Goal: Use online tool/utility: Utilize a website feature to perform a specific function

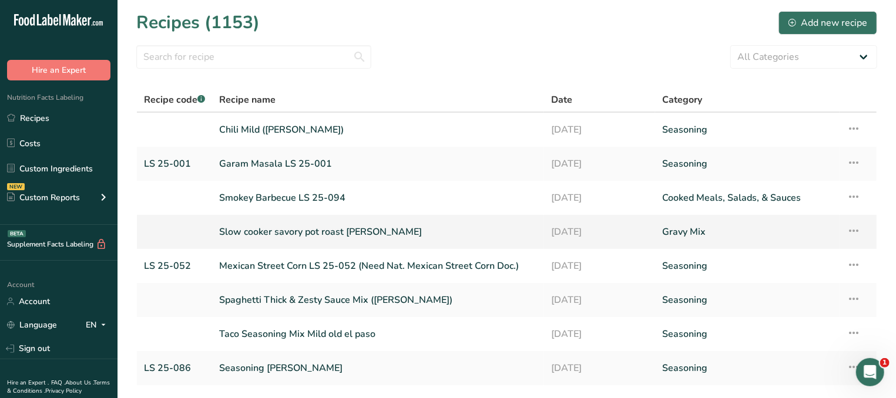
click at [284, 235] on link "Slow cooker savory pot roast [PERSON_NAME]" at bounding box center [378, 232] width 318 height 25
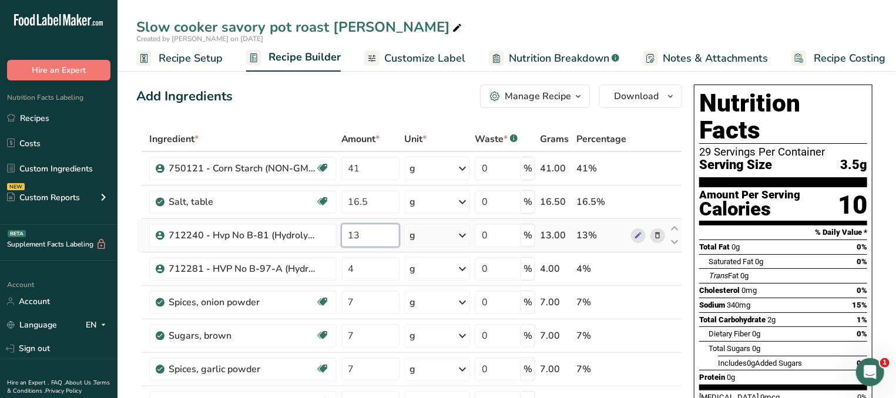
drag, startPoint x: 370, startPoint y: 240, endPoint x: 339, endPoint y: 240, distance: 31.1
click at [341, 240] on input "13" at bounding box center [370, 236] width 58 height 24
type input "15"
click at [822, 269] on div "Trans Fat 0g" at bounding box center [788, 276] width 159 height 15
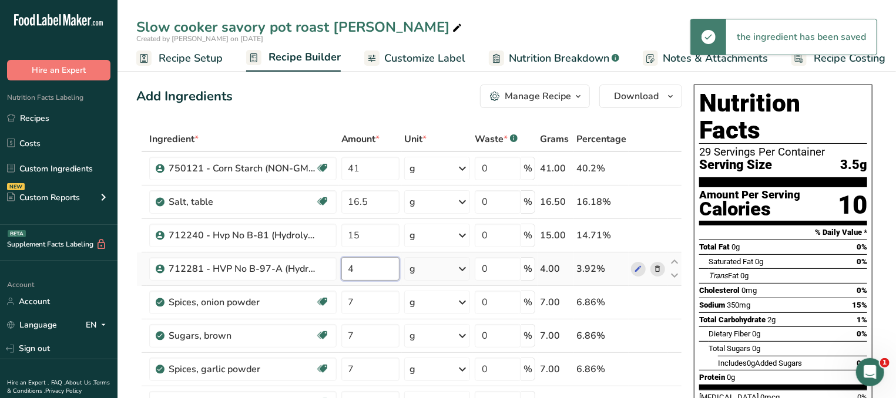
drag, startPoint x: 375, startPoint y: 266, endPoint x: 340, endPoint y: 269, distance: 35.4
click at [341, 269] on input "4" at bounding box center [370, 269] width 58 height 24
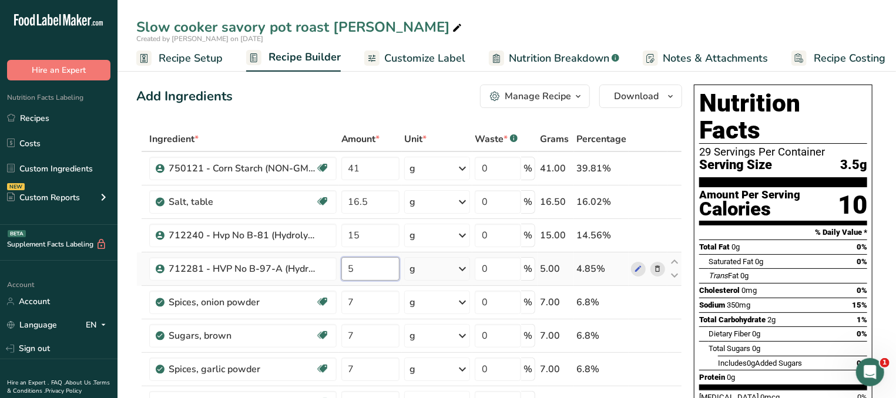
drag, startPoint x: 378, startPoint y: 268, endPoint x: 330, endPoint y: 266, distance: 48.2
click at [341, 266] on input "5" at bounding box center [370, 269] width 58 height 24
type input "6"
click at [752, 256] on div "Saturated Fat 0g" at bounding box center [736, 262] width 55 height 12
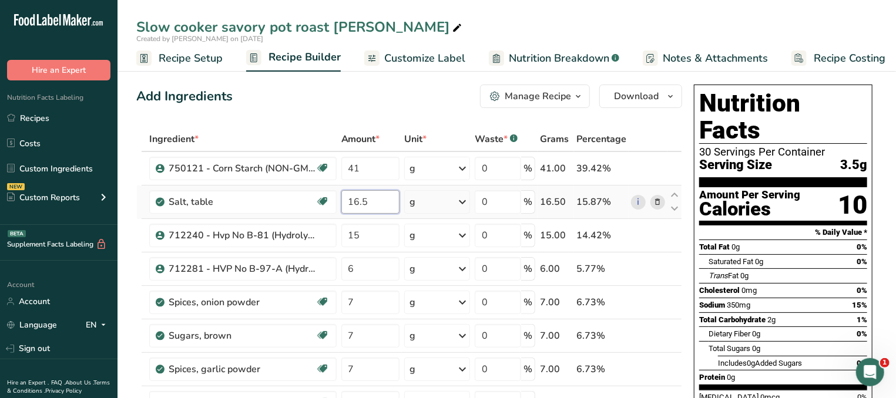
click at [356, 201] on input "16.5" at bounding box center [370, 202] width 58 height 24
type input "15.5"
click at [767, 283] on div "Cholesterol 0mg 0%" at bounding box center [783, 290] width 168 height 15
drag, startPoint x: 374, startPoint y: 166, endPoint x: 300, endPoint y: 159, distance: 75.0
click at [341, 159] on input "41" at bounding box center [370, 169] width 58 height 24
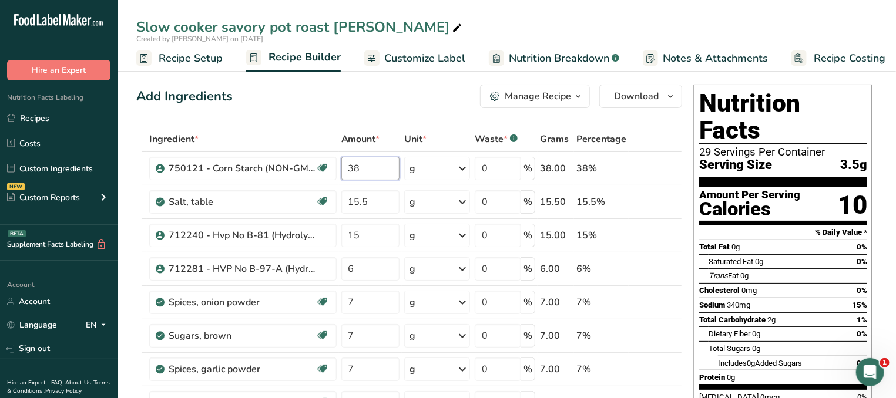
type input "38"
click at [753, 257] on span "Saturated Fat" at bounding box center [731, 261] width 45 height 9
click at [390, 198] on input "15.5" at bounding box center [370, 202] width 58 height 24
type input "15"
click at [822, 283] on div "Cholesterol 0mg 0%" at bounding box center [783, 290] width 168 height 15
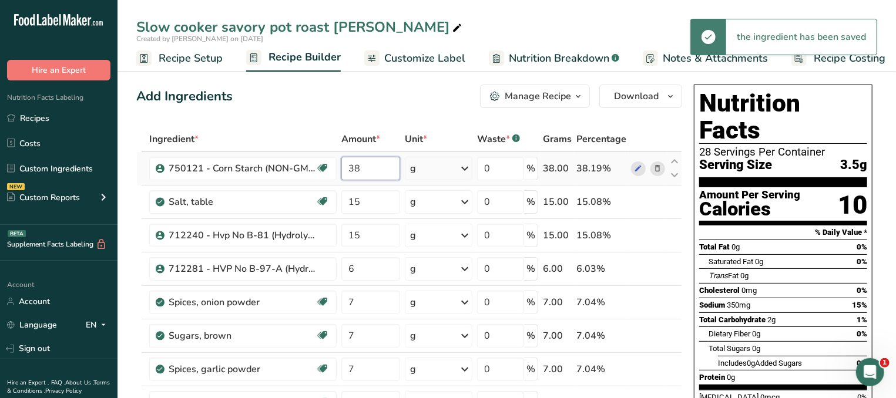
click at [378, 169] on input "38" at bounding box center [370, 169] width 59 height 24
type input "38.5"
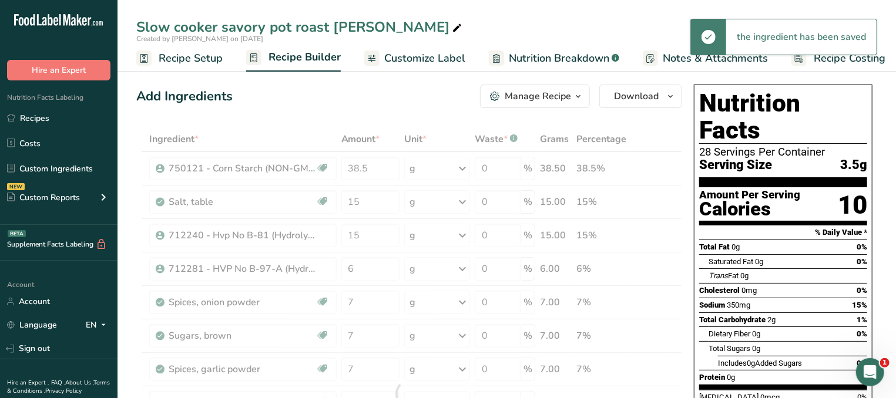
click at [815, 298] on div "Sodium 350mg 15%" at bounding box center [783, 305] width 168 height 15
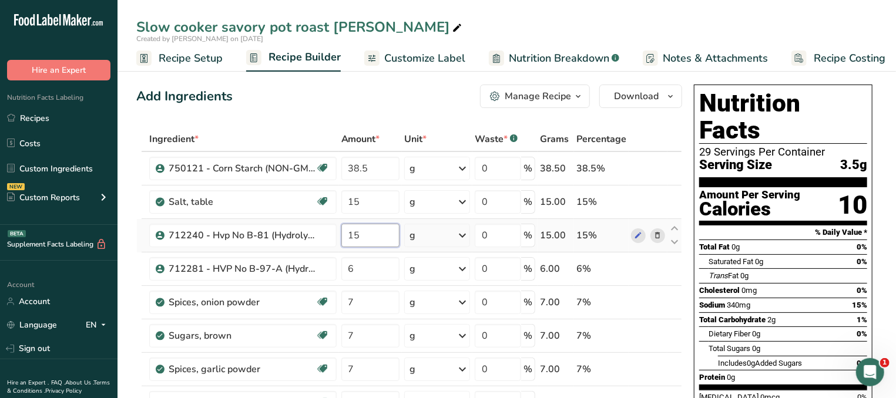
drag, startPoint x: 370, startPoint y: 229, endPoint x: 336, endPoint y: 230, distance: 33.5
click at [341, 230] on input "15" at bounding box center [370, 236] width 58 height 24
type input "17"
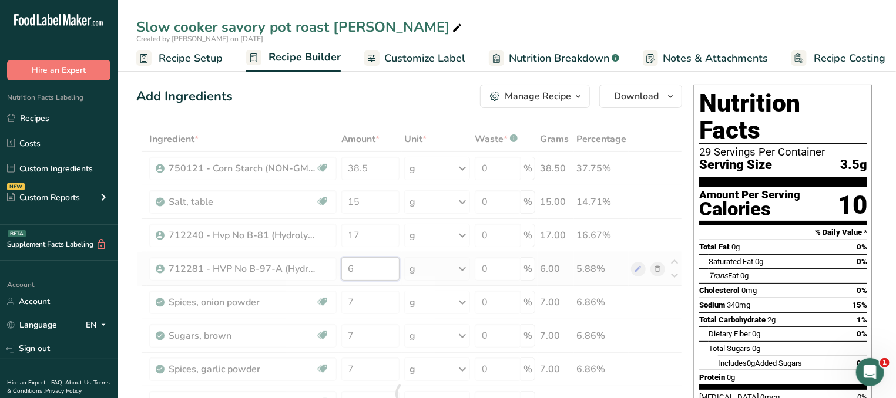
drag, startPoint x: 357, startPoint y: 272, endPoint x: 330, endPoint y: 269, distance: 27.2
click at [341, 269] on input "6" at bounding box center [370, 269] width 58 height 24
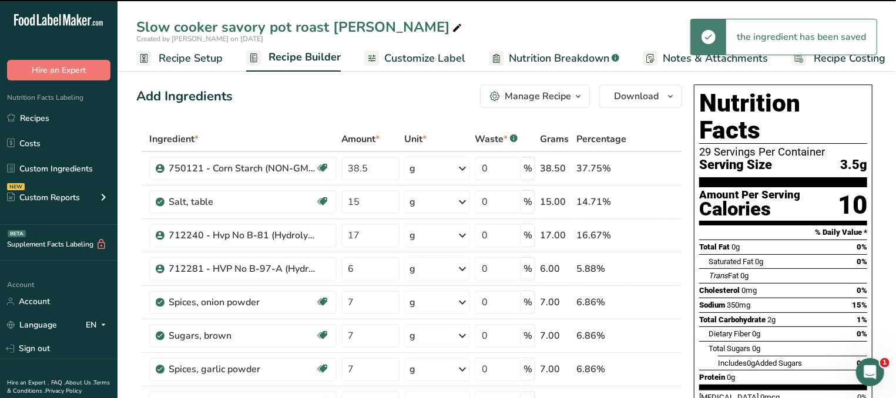
click at [772, 316] on span "2g" at bounding box center [771, 320] width 8 height 9
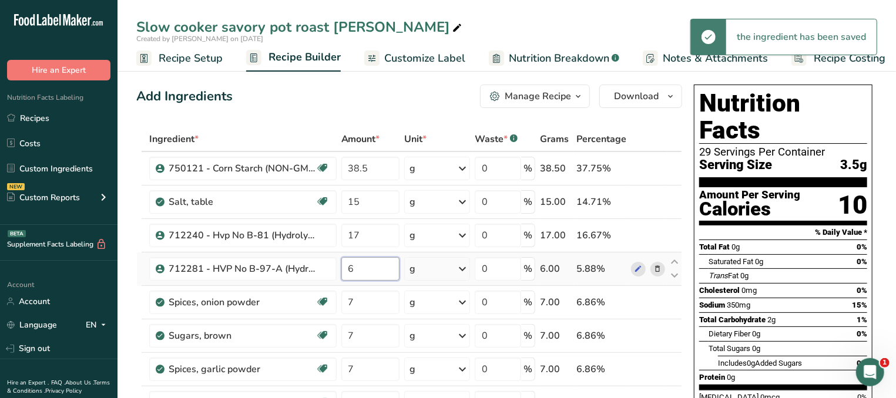
drag, startPoint x: 361, startPoint y: 264, endPoint x: 336, endPoint y: 264, distance: 25.9
click at [341, 264] on input "6" at bounding box center [370, 269] width 58 height 24
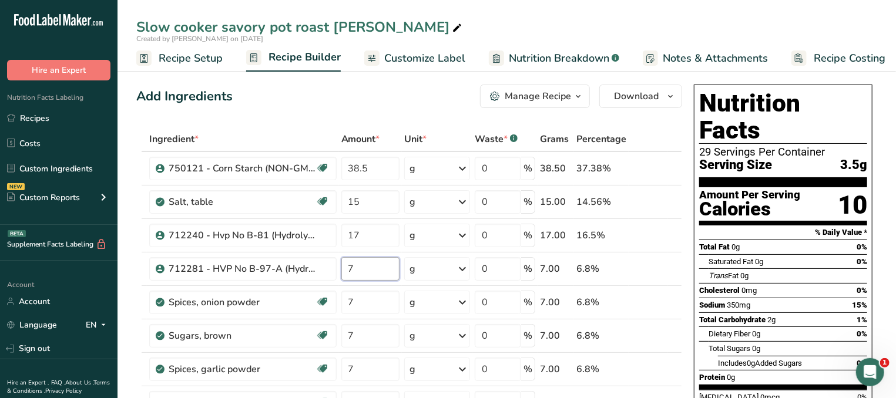
type input "7"
click at [812, 313] on div "Total Carbohydrate 2g 1%" at bounding box center [783, 320] width 168 height 15
drag, startPoint x: 378, startPoint y: 204, endPoint x: 345, endPoint y: 203, distance: 32.9
click at [345, 203] on input "15" at bounding box center [370, 202] width 58 height 24
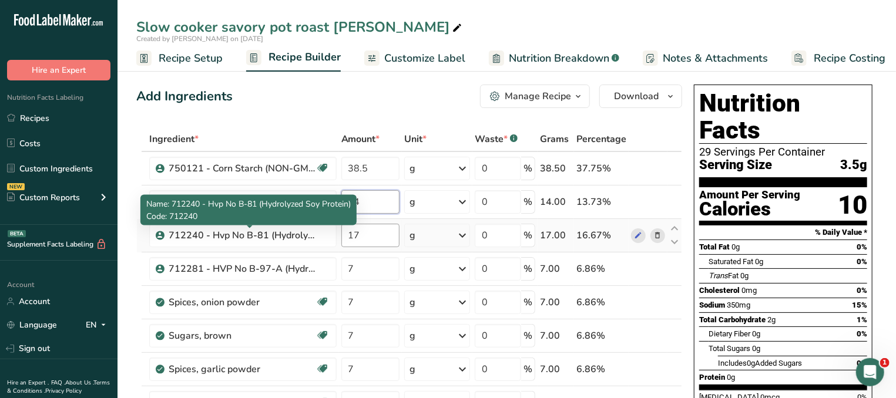
type input "14"
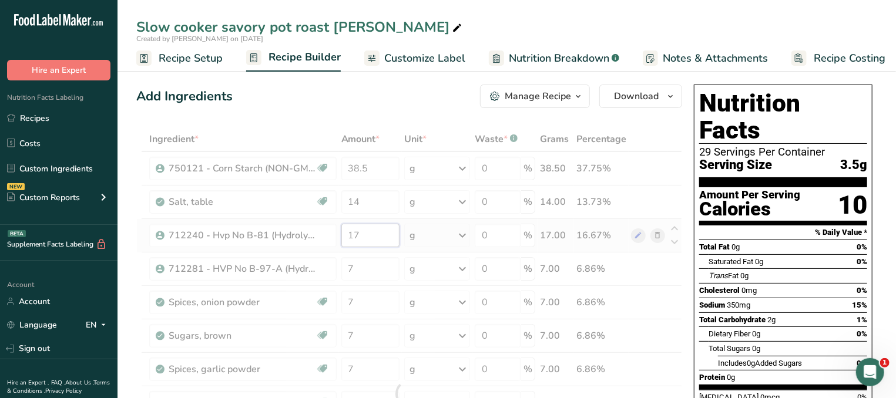
click at [375, 242] on input "17" at bounding box center [370, 236] width 58 height 24
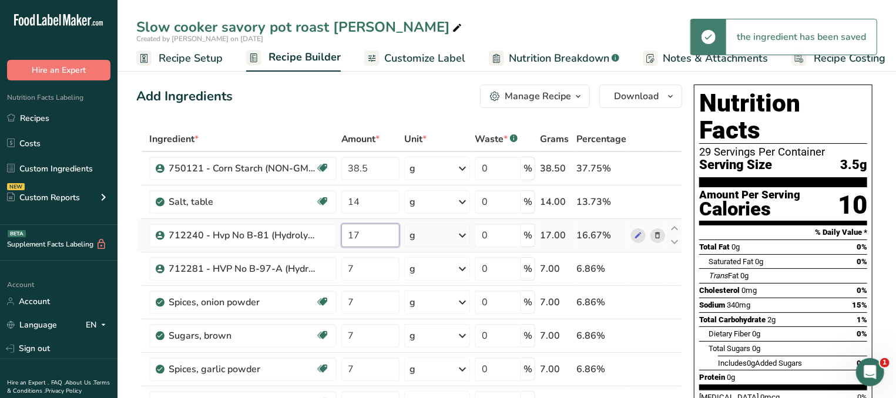
drag, startPoint x: 375, startPoint y: 242, endPoint x: 310, endPoint y: 241, distance: 65.2
click at [341, 241] on input "17" at bounding box center [370, 236] width 58 height 24
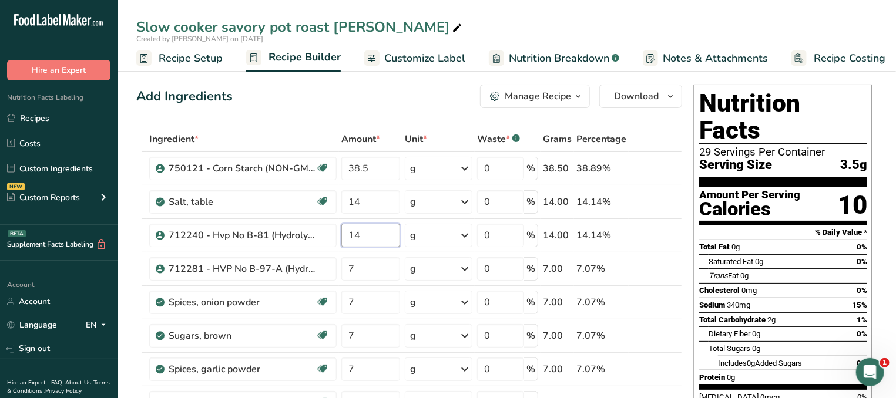
type input "14"
click at [817, 327] on div "Dietary Fiber 0g 0%" at bounding box center [788, 334] width 159 height 15
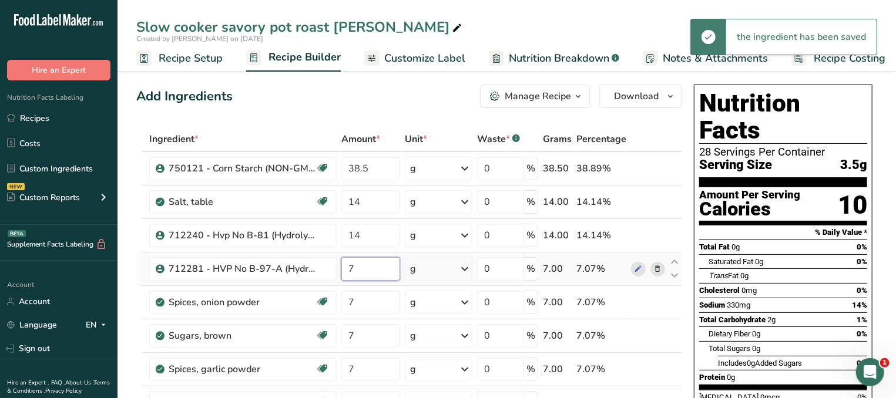
drag, startPoint x: 372, startPoint y: 265, endPoint x: 336, endPoint y: 267, distance: 36.5
click at [341, 267] on input "7" at bounding box center [370, 269] width 59 height 24
type input "6"
click at [810, 313] on div "Total Carbohydrate 2g 1%" at bounding box center [783, 320] width 168 height 15
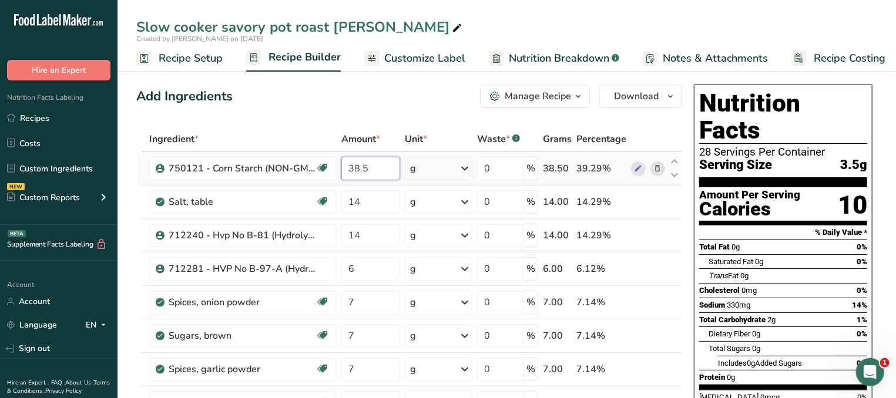
drag, startPoint x: 358, startPoint y: 165, endPoint x: 330, endPoint y: 166, distance: 28.2
click at [341, 166] on input "38.5" at bounding box center [370, 169] width 59 height 24
type input "40.5"
click at [780, 298] on div "Sodium 330mg 14%" at bounding box center [783, 305] width 168 height 15
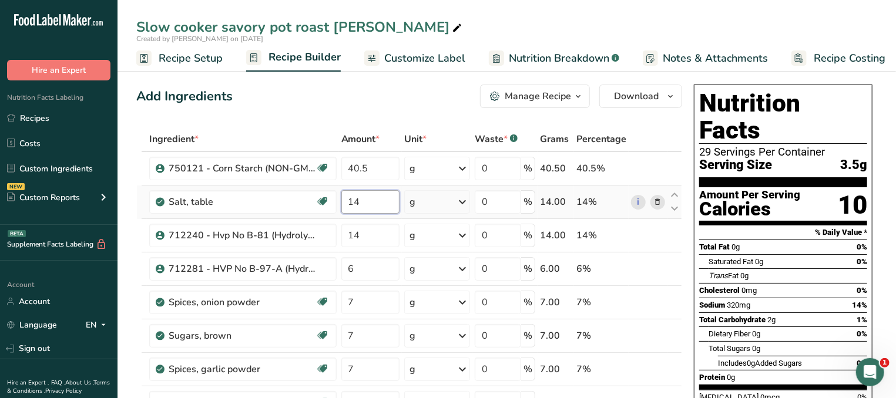
click at [366, 207] on input "14" at bounding box center [370, 202] width 58 height 24
type input "14.5"
click at [371, 236] on input "14" at bounding box center [370, 236] width 58 height 24
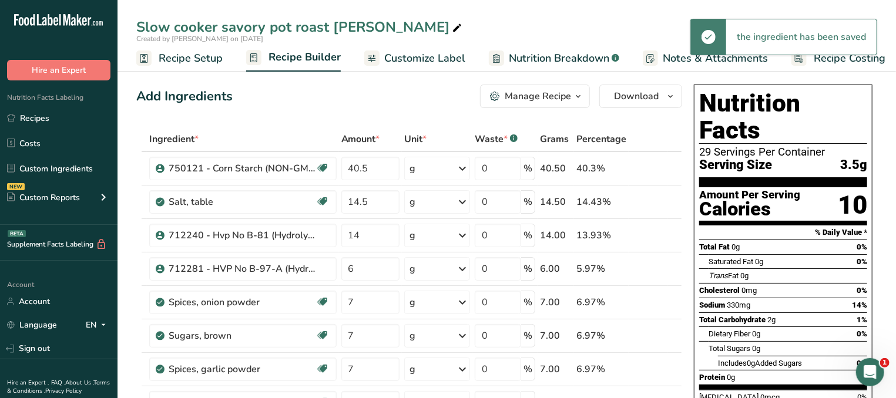
click at [831, 341] on div "Total Sugars 0g" at bounding box center [788, 348] width 159 height 15
click at [368, 235] on input "14" at bounding box center [370, 236] width 58 height 24
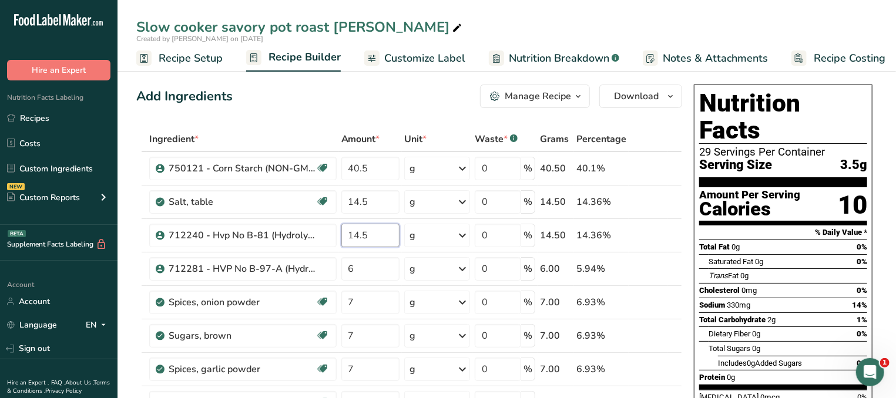
type input "14.5"
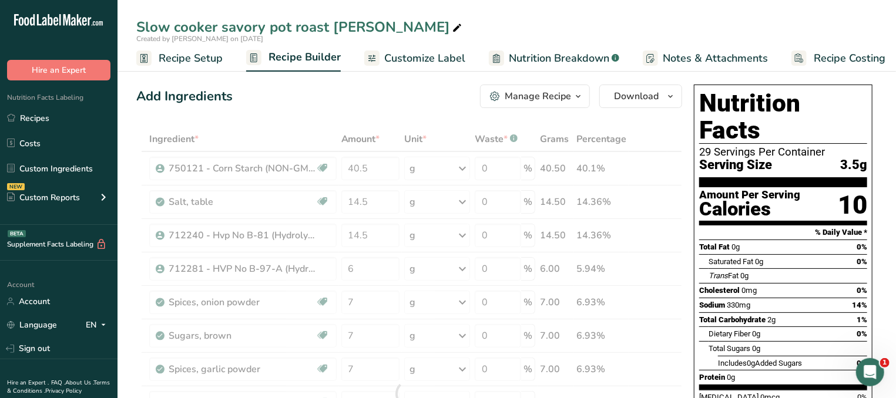
click at [742, 301] on span "330mg" at bounding box center [739, 305] width 24 height 9
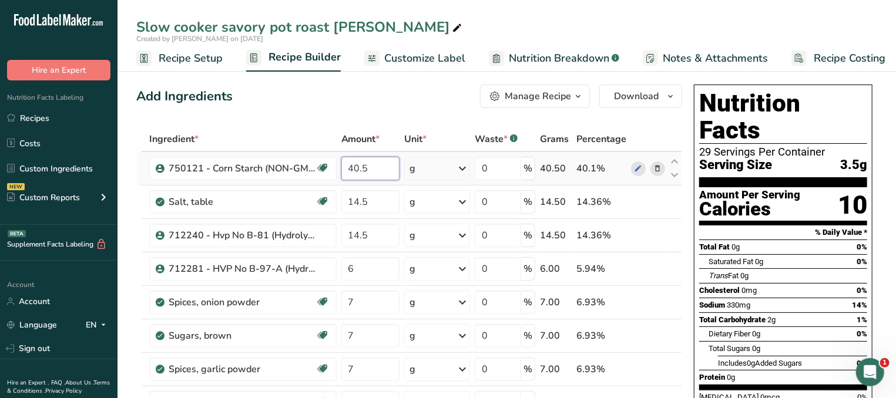
drag, startPoint x: 375, startPoint y: 166, endPoint x: 321, endPoint y: 165, distance: 53.5
click at [341, 165] on input "40.5" at bounding box center [370, 169] width 58 height 24
type input "39.5"
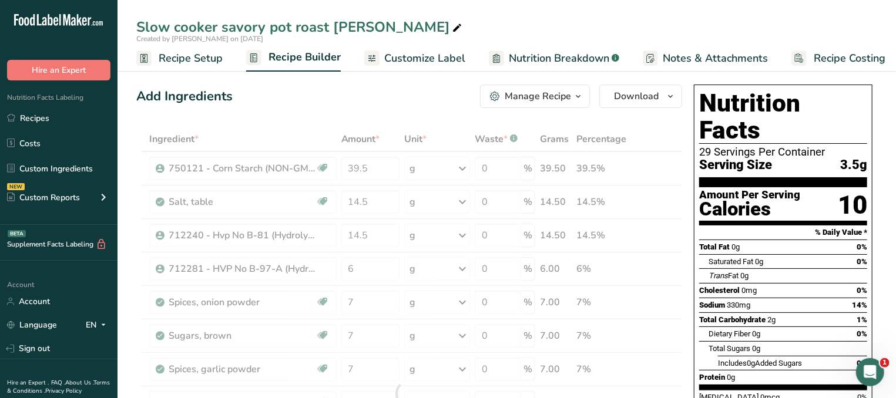
click at [796, 313] on div "Total Carbohydrate 2g 1%" at bounding box center [783, 320] width 168 height 15
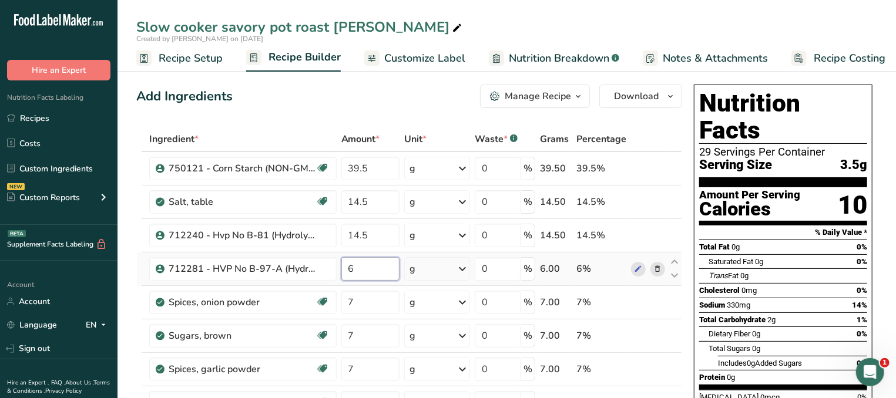
drag, startPoint x: 367, startPoint y: 261, endPoint x: 336, endPoint y: 264, distance: 31.3
click at [341, 264] on input "6" at bounding box center [370, 269] width 58 height 24
type input "7"
click at [833, 327] on div "Dietary Fiber 0g 0%" at bounding box center [788, 334] width 159 height 15
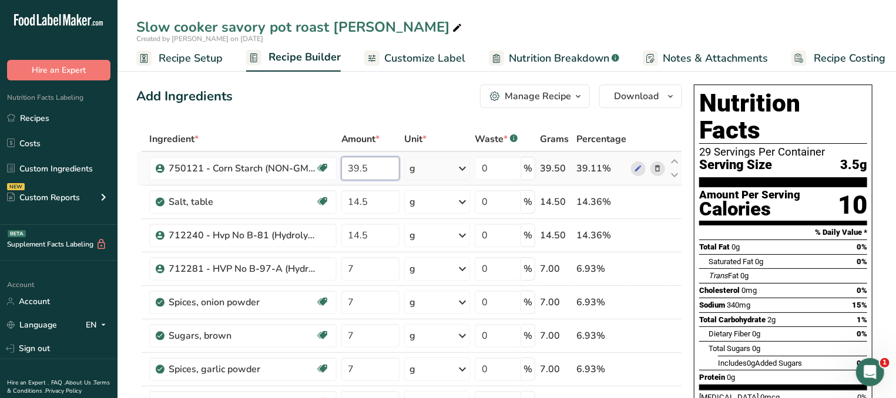
click at [357, 164] on input "39.5" at bounding box center [370, 169] width 58 height 24
type input "38.5"
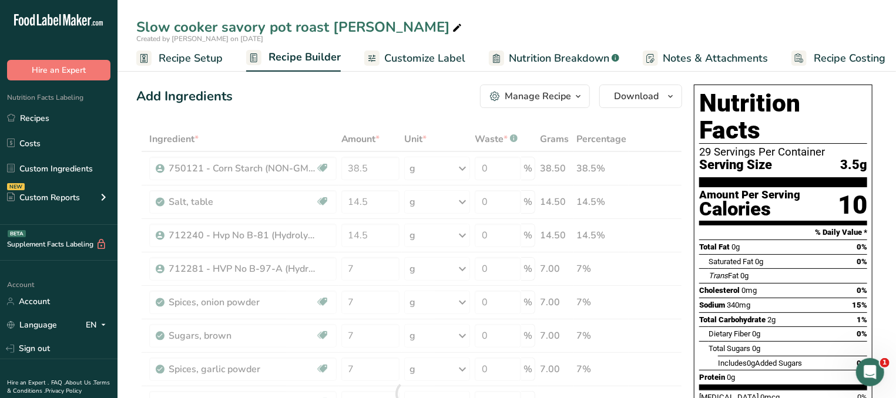
click at [769, 254] on div "Saturated Fat 0g 0%" at bounding box center [788, 261] width 159 height 15
